Goal: Task Accomplishment & Management: Use online tool/utility

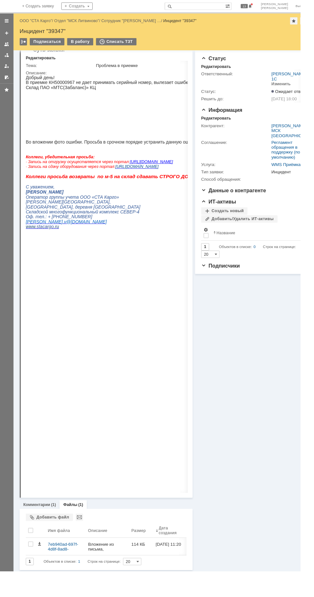
scroll to position [9, 0]
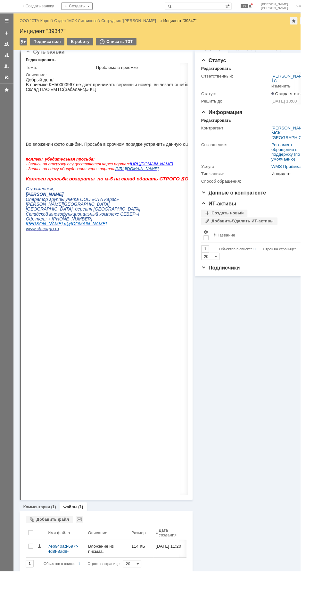
click at [43, 543] on div "Добавить файл" at bounding box center [51, 543] width 49 height 8
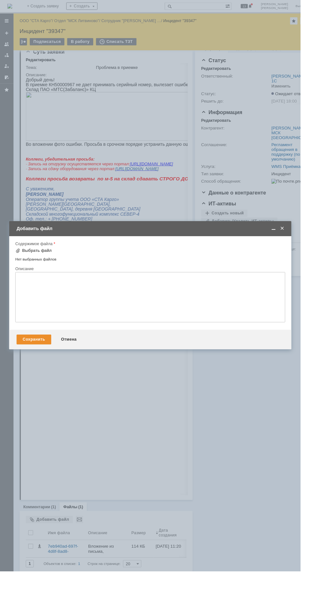
click at [296, 239] on span at bounding box center [295, 239] width 6 height 6
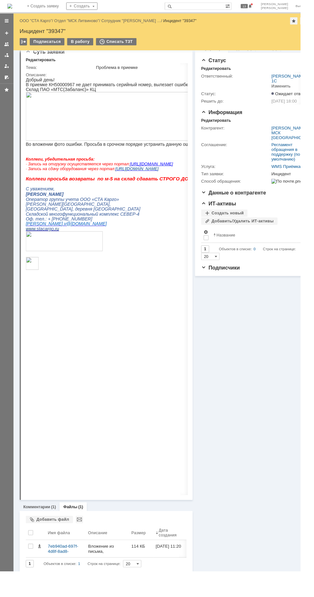
click at [40, 528] on link "Комментарии" at bounding box center [38, 530] width 28 height 5
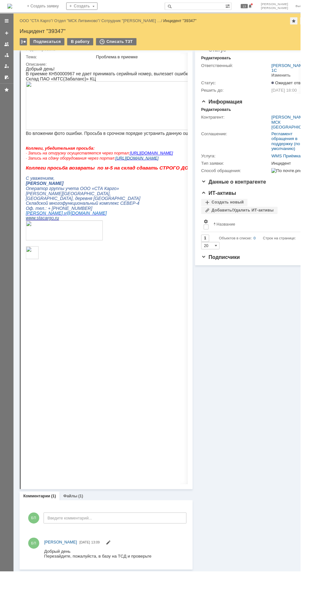
scroll to position [20, 0]
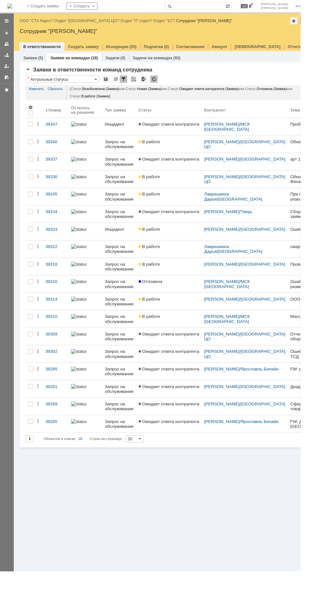
click at [148, 130] on div at bounding box center [146, 130] width 3 height 3
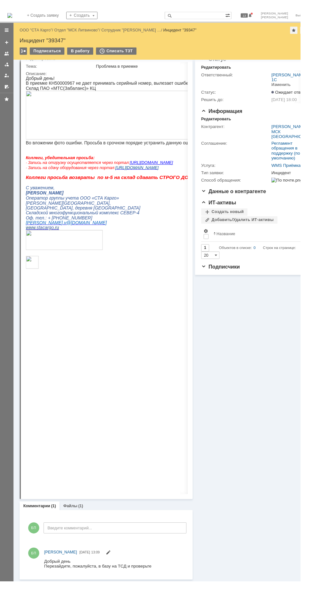
scroll to position [2, 0]
